Goal: Task Accomplishment & Management: Manage account settings

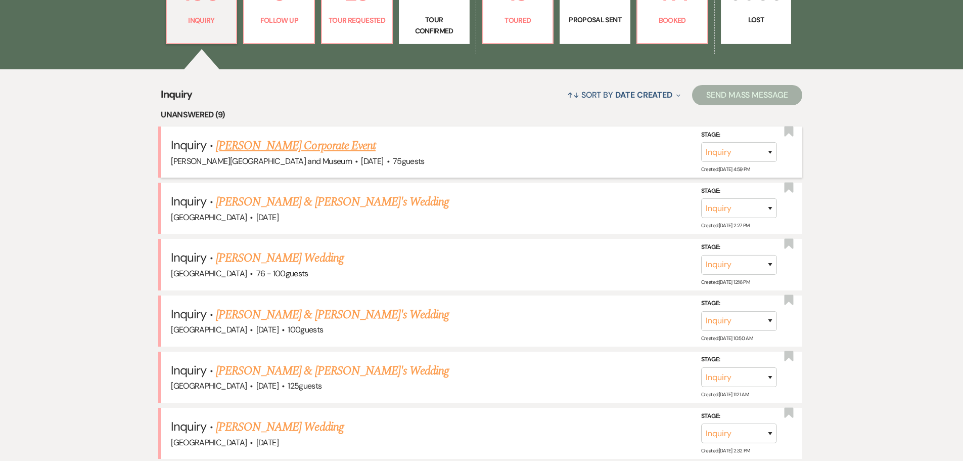
scroll to position [405, 0]
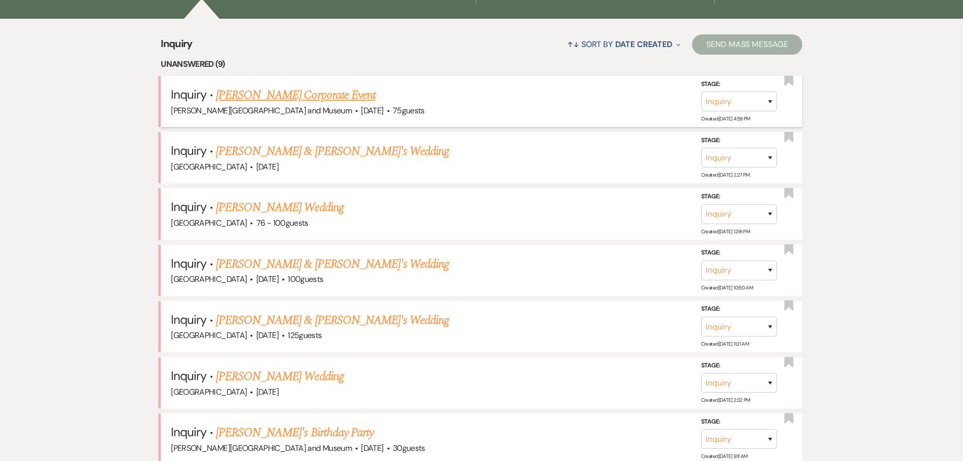
click at [279, 93] on link "[PERSON_NAME] Corporate Event" at bounding box center [296, 95] width 160 height 18
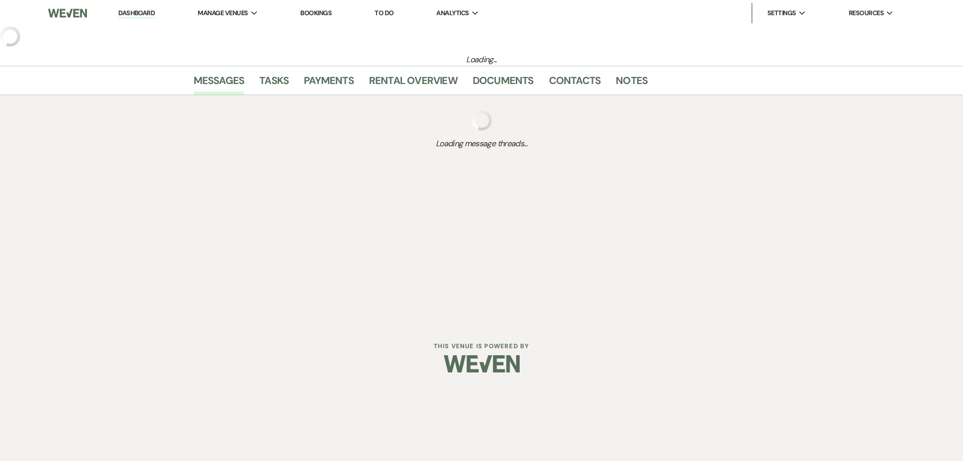
select select "5"
select select "9"
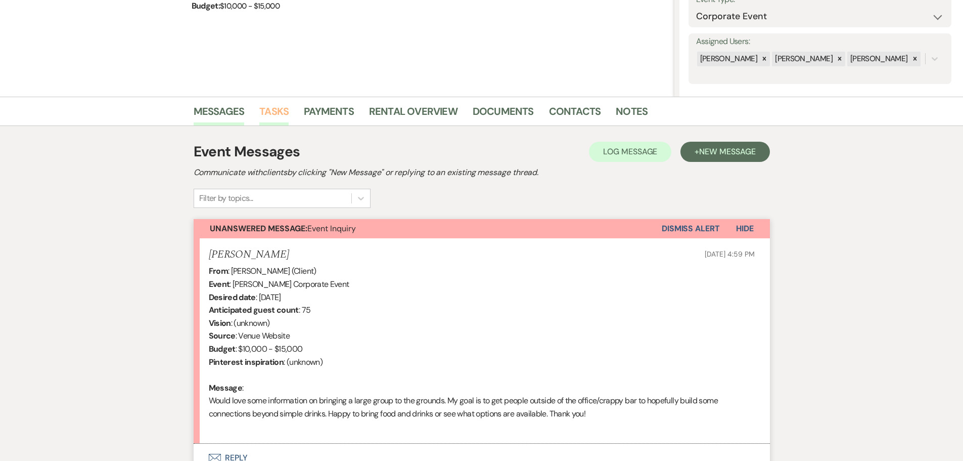
scroll to position [202, 0]
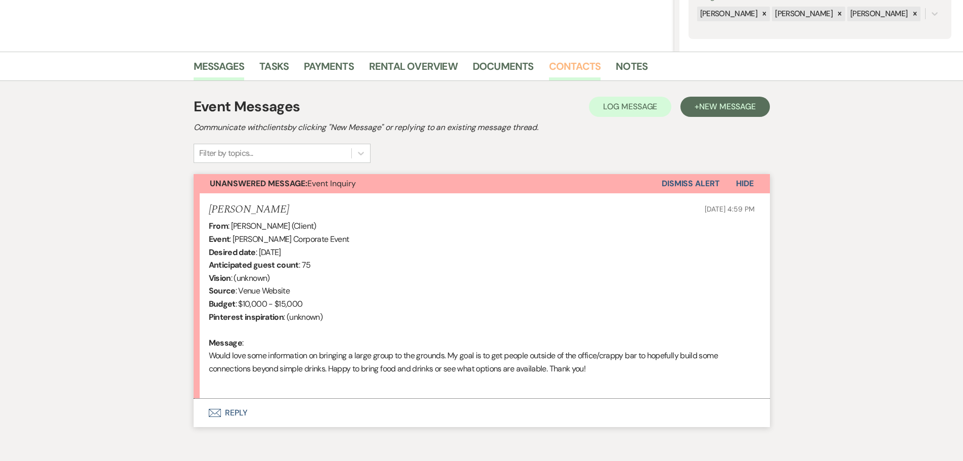
click at [570, 65] on link "Contacts" at bounding box center [575, 69] width 52 height 22
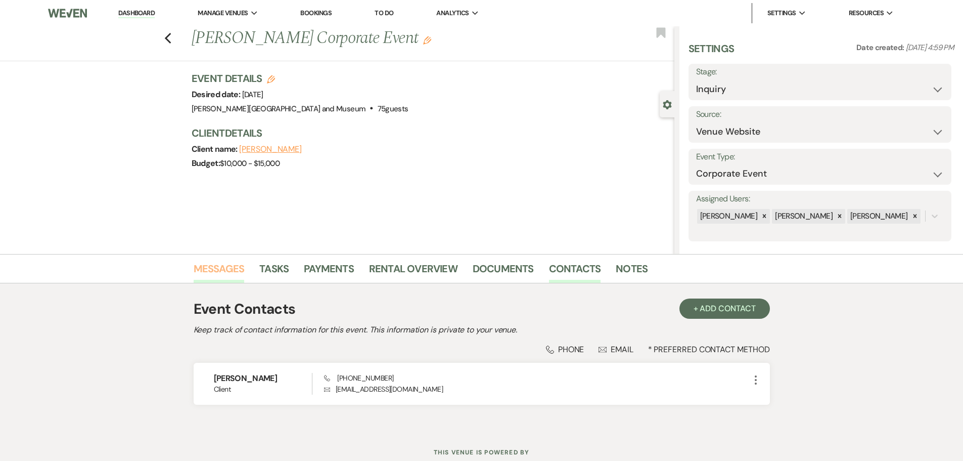
click at [219, 261] on link "Messages" at bounding box center [219, 271] width 51 height 22
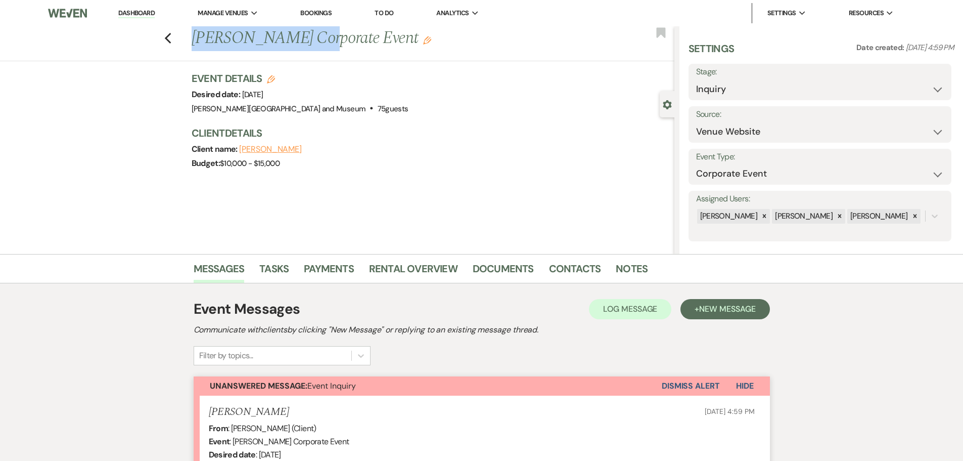
drag, startPoint x: 199, startPoint y: 36, endPoint x: 305, endPoint y: 36, distance: 106.7
click at [305, 36] on h1 "[PERSON_NAME] Corporate Event Edit" at bounding box center [383, 38] width 382 height 24
click at [152, 14] on link "Dashboard" at bounding box center [136, 14] width 36 height 10
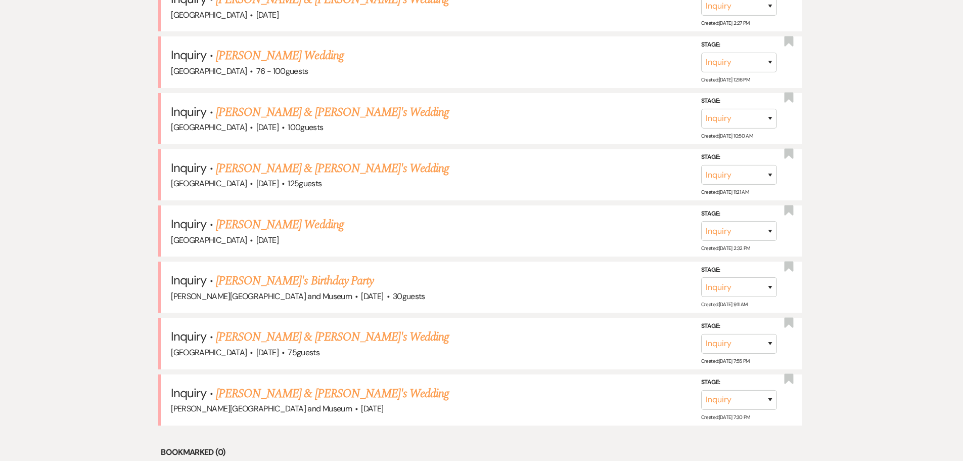
scroll to position [607, 0]
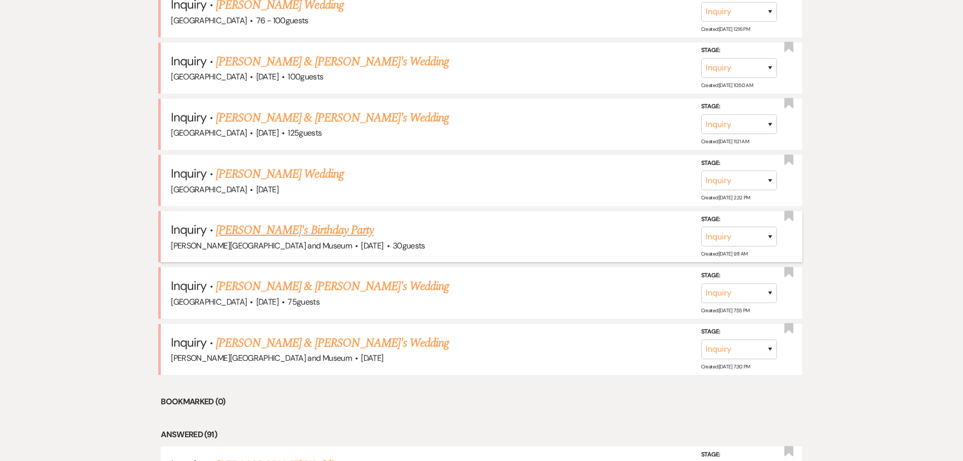
click at [256, 230] on link "[PERSON_NAME]'s Birthday Party" at bounding box center [295, 230] width 158 height 18
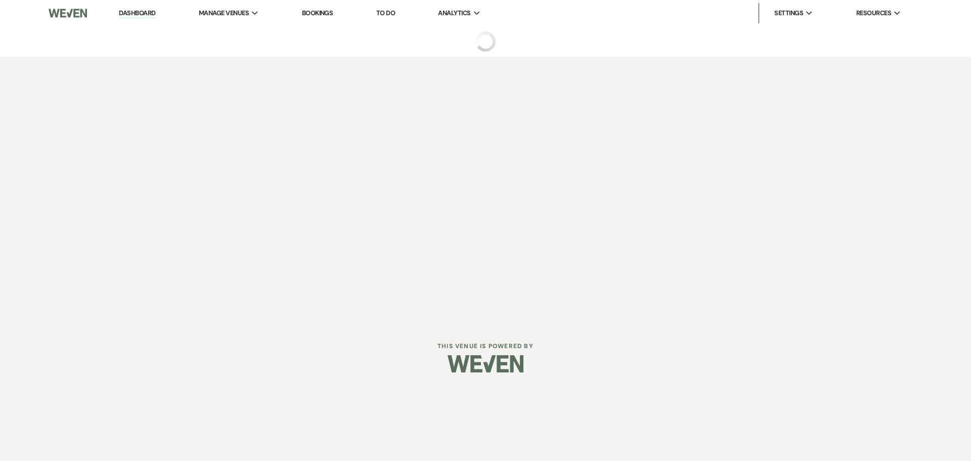
select select "5"
select select "4"
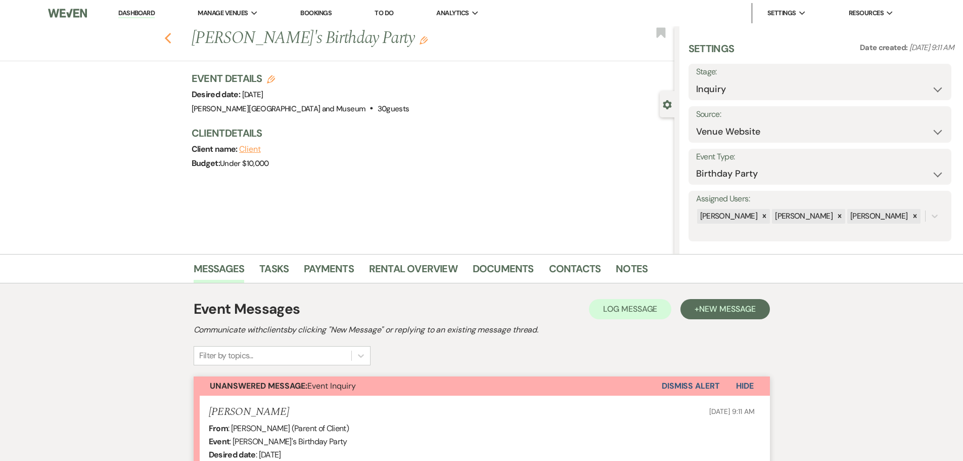
click at [171, 37] on use "button" at bounding box center [167, 38] width 7 height 11
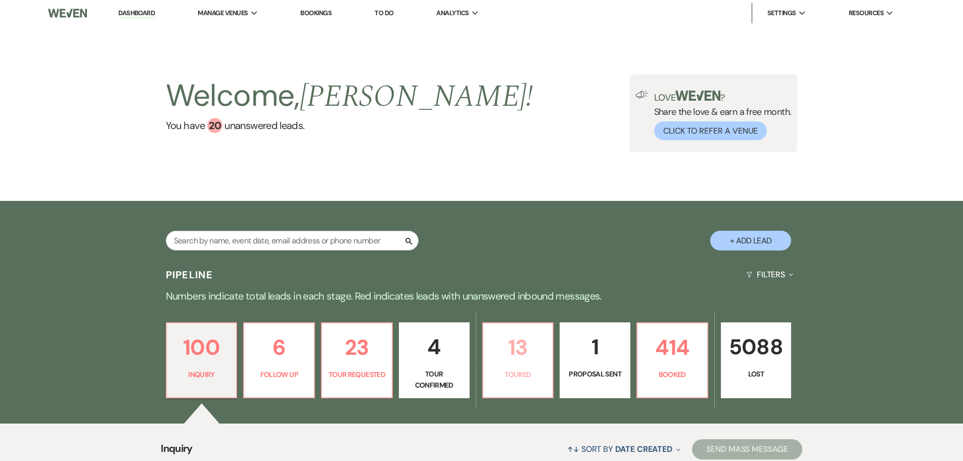
click at [493, 339] on p "13" at bounding box center [519, 347] width 58 height 34
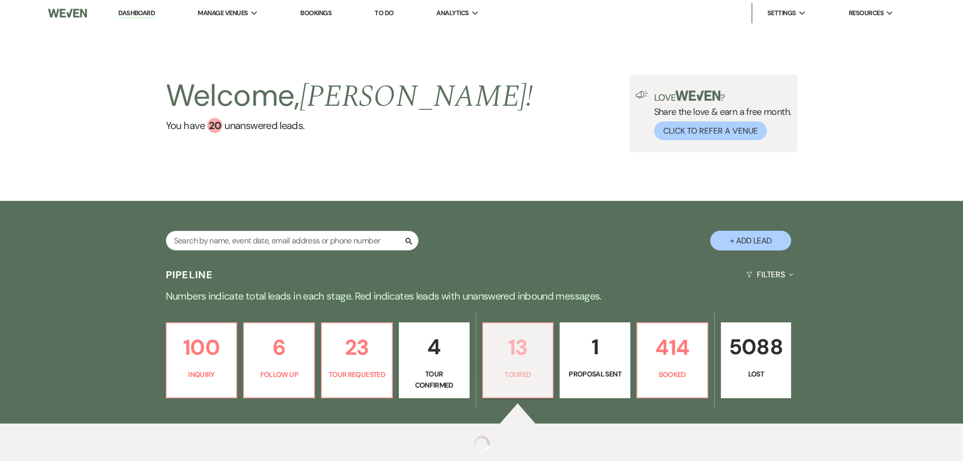
select select "5"
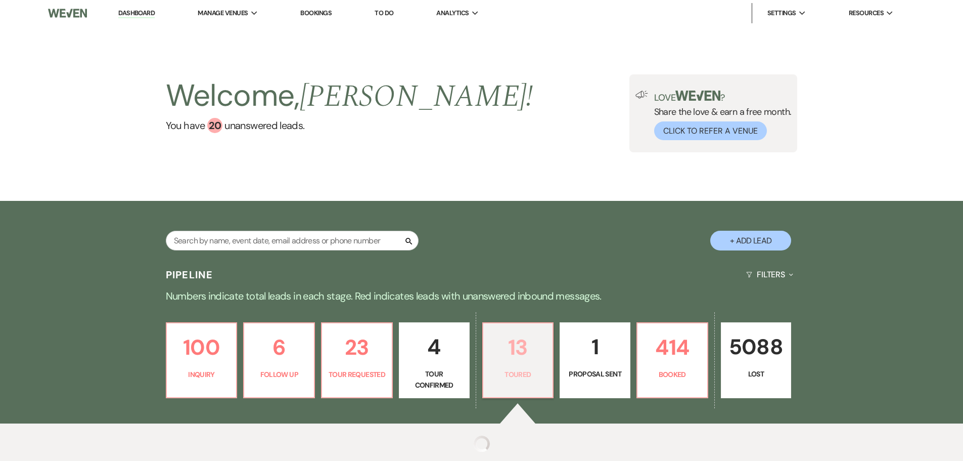
select select "5"
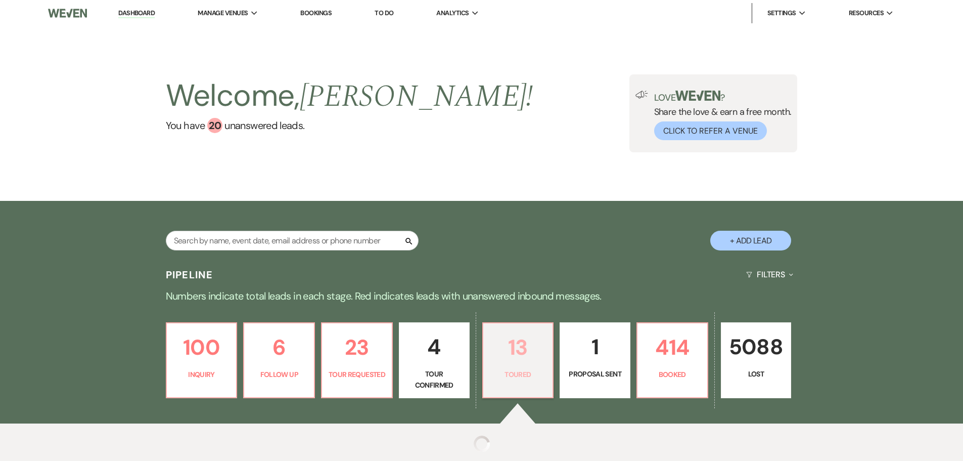
select select "5"
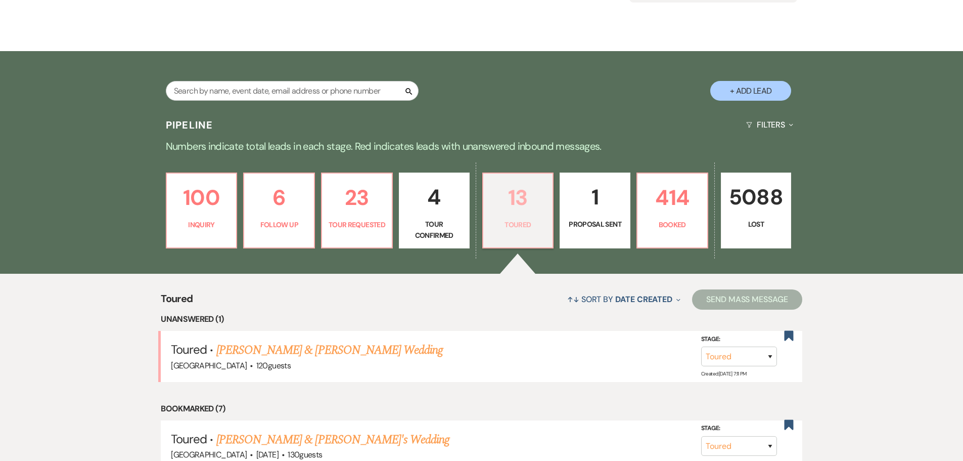
scroll to position [152, 0]
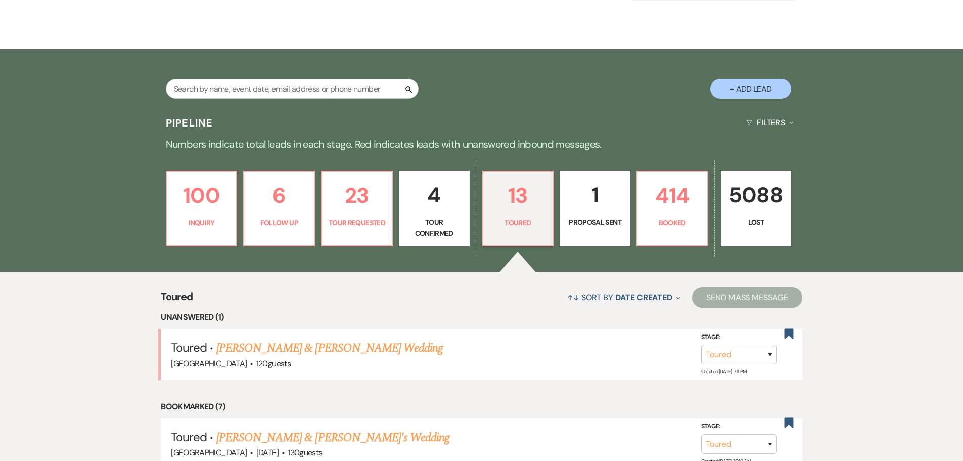
click at [600, 214] on link "1 Proposal Sent" at bounding box center [595, 208] width 71 height 76
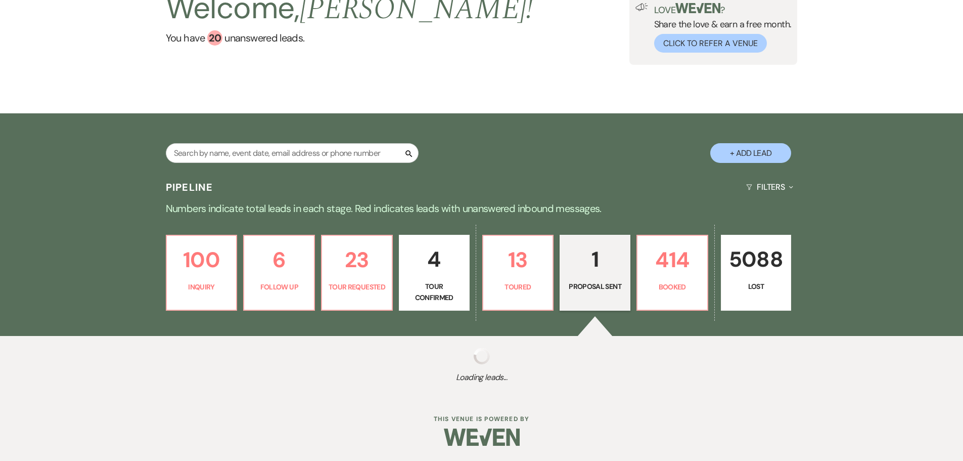
select select "6"
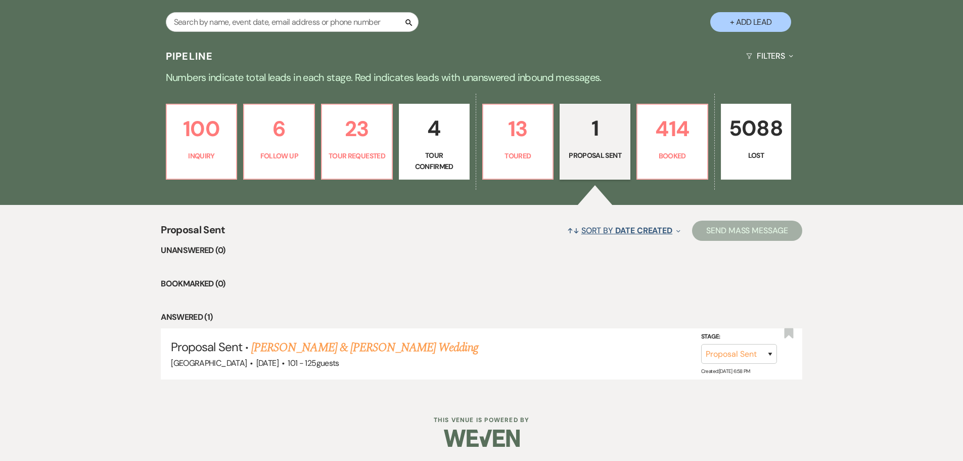
scroll to position [219, 0]
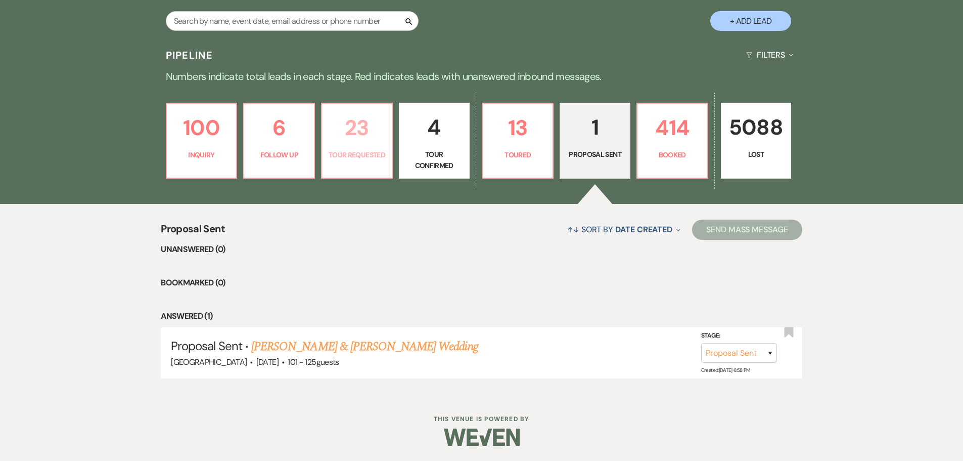
click at [367, 147] on link "23 Tour Requested" at bounding box center [357, 141] width 72 height 76
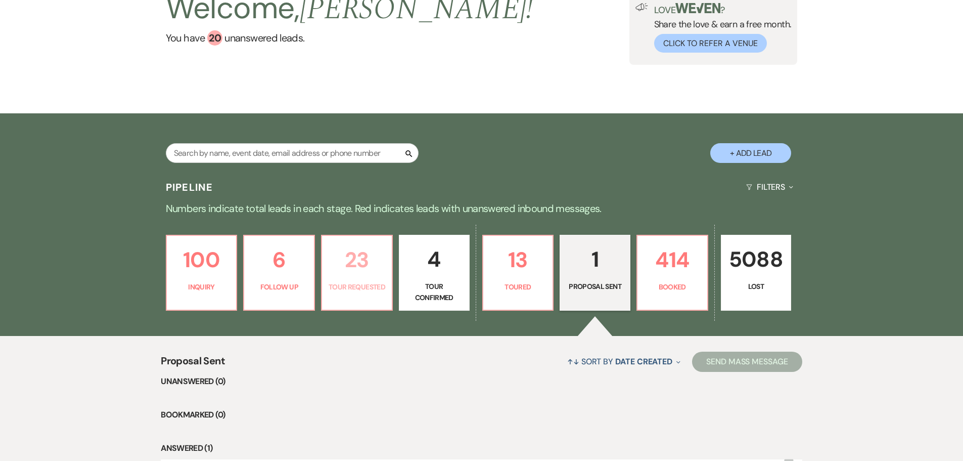
select select "2"
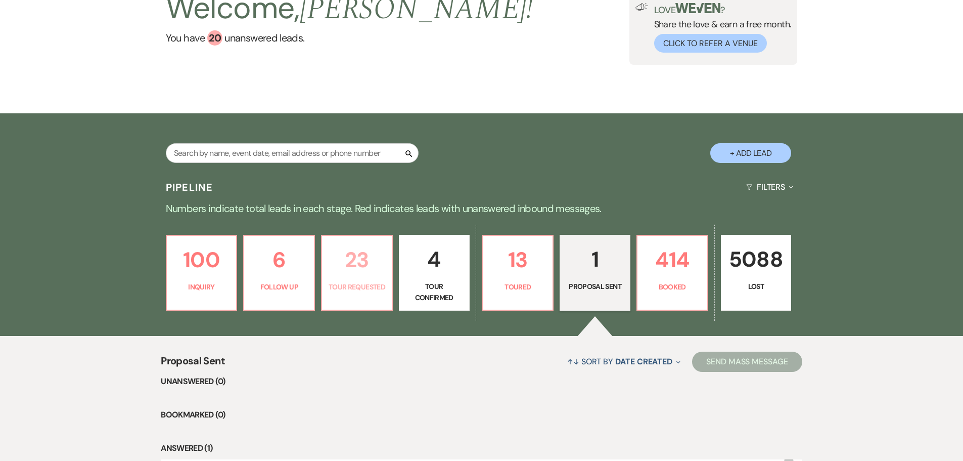
select select "2"
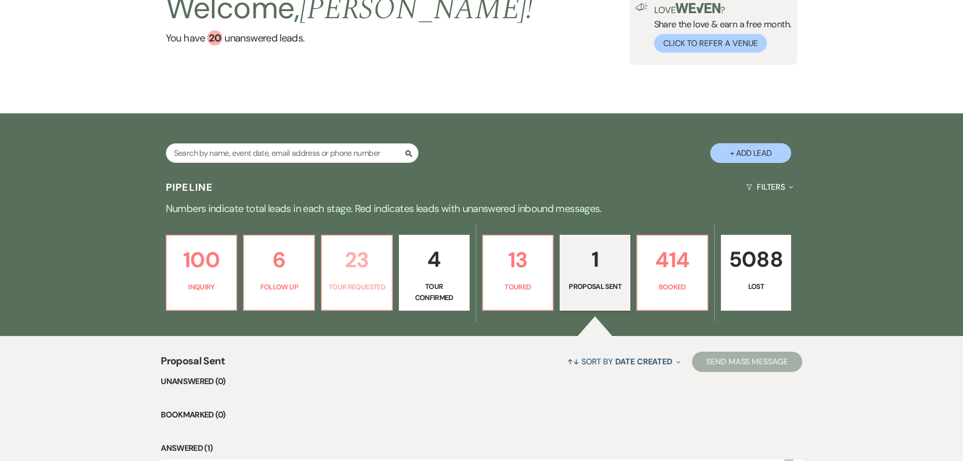
select select "2"
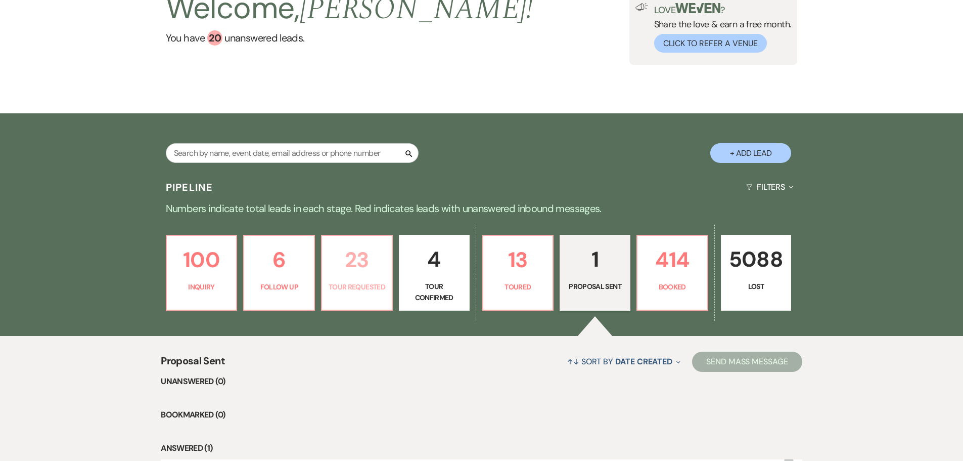
select select "2"
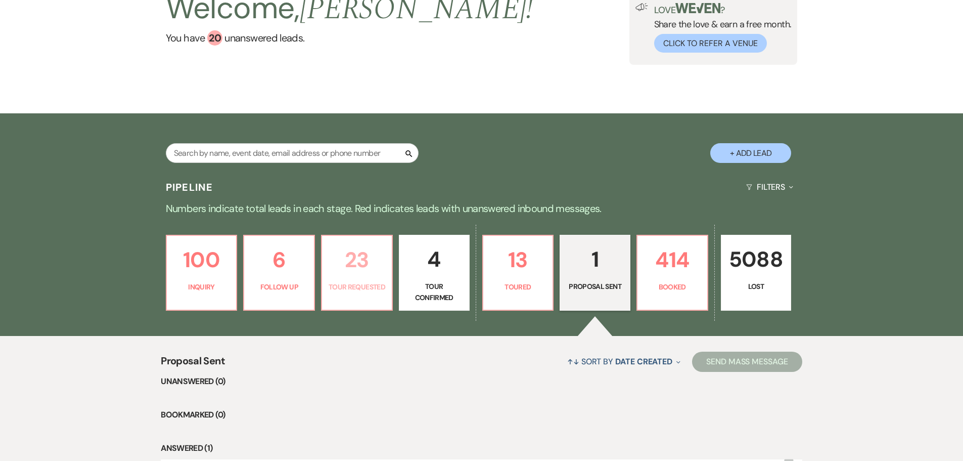
select select "2"
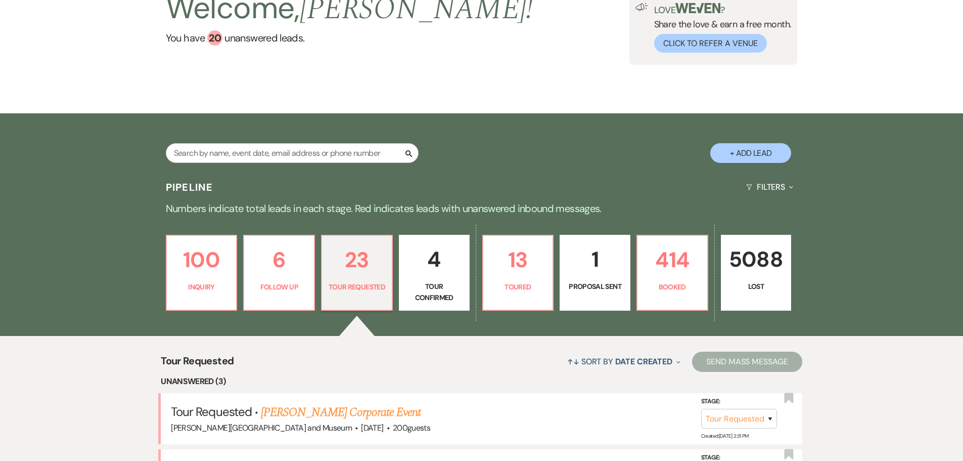
scroll to position [219, 0]
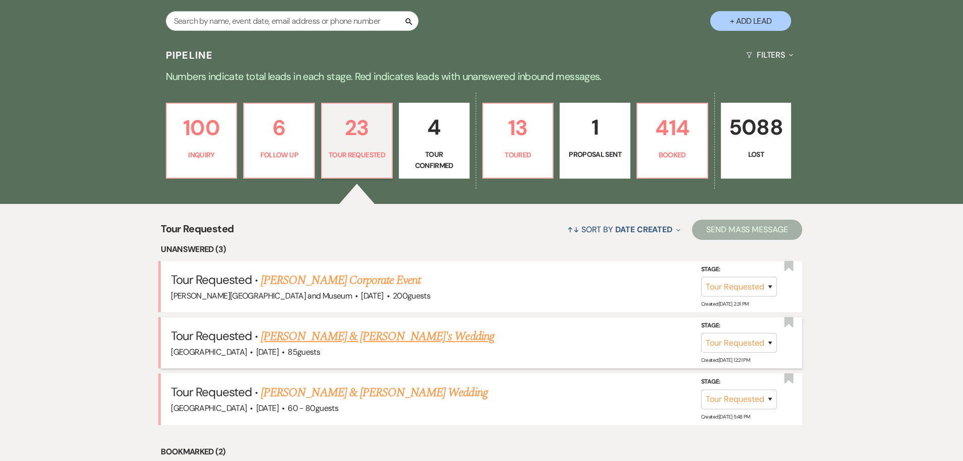
click at [316, 335] on link "[PERSON_NAME] & [PERSON_NAME]'s Wedding" at bounding box center [378, 336] width 234 height 18
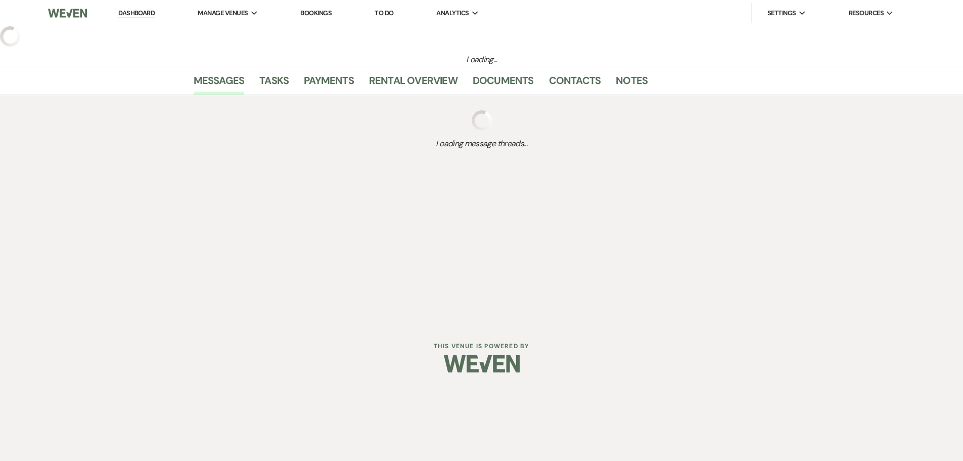
select select "2"
select select "5"
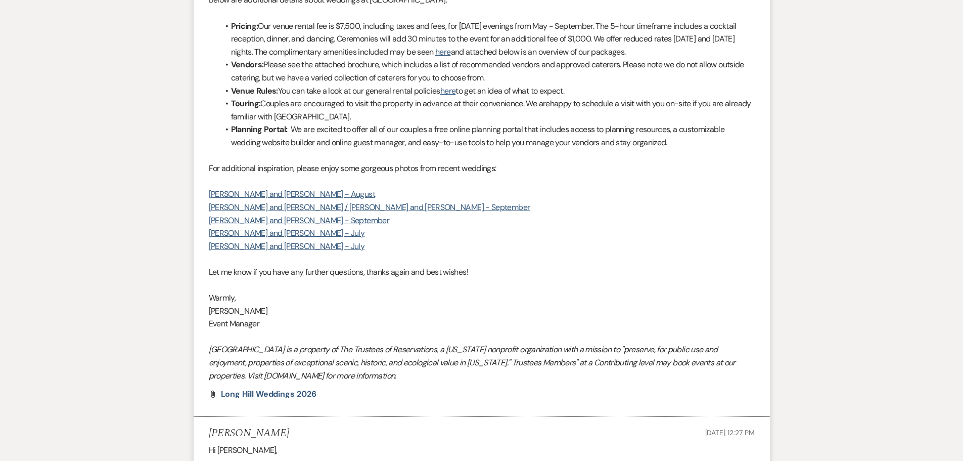
scroll to position [1012, 0]
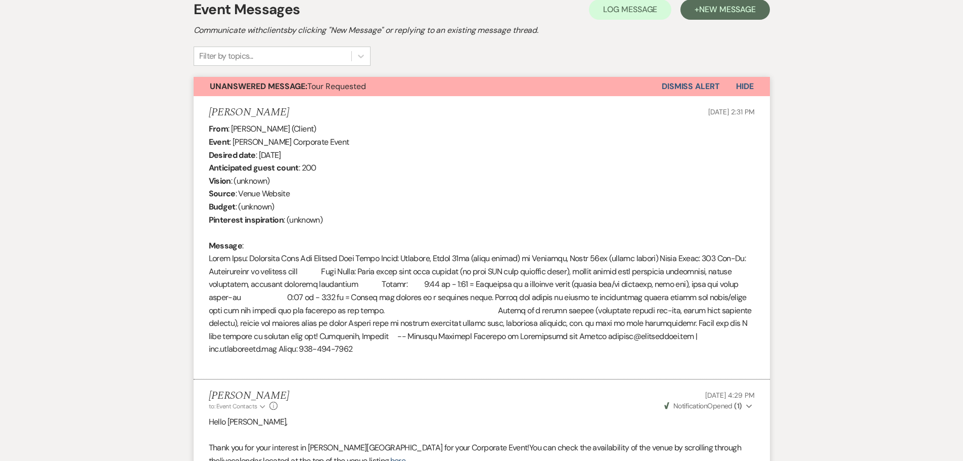
click at [546, 325] on div "From : [PERSON_NAME] (Client) Event : [PERSON_NAME] Corporate Event Desired dat…" at bounding box center [482, 245] width 546 height 246
